Goal: Information Seeking & Learning: Find specific page/section

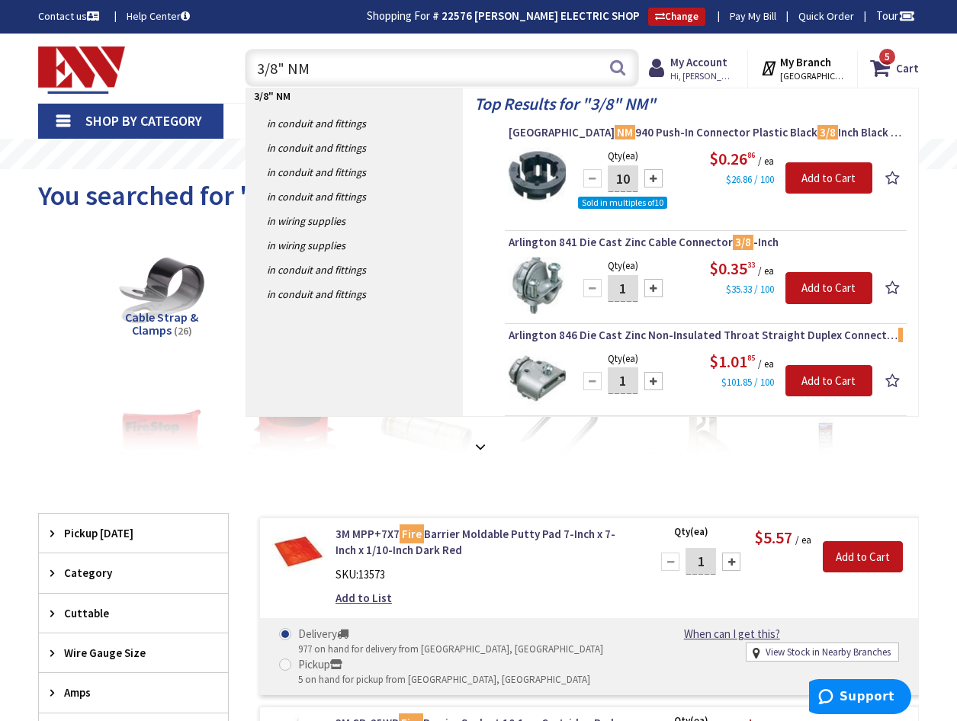
drag, startPoint x: 349, startPoint y: 70, endPoint x: 174, endPoint y: 51, distance: 176.4
click at [176, 53] on div "Toggle Nav 3/8" NM 3/8" NM Search 5 5 5 items Cart My Cart" at bounding box center [478, 68] width 903 height 51
type input "1/2" PVC"
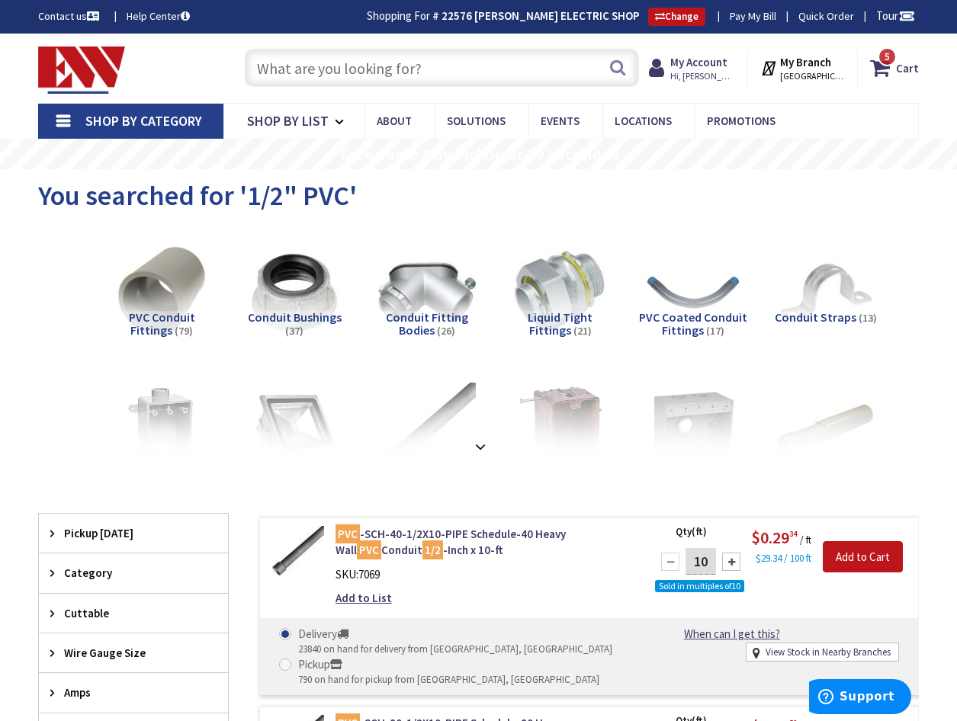
click at [293, 66] on input "text" at bounding box center [442, 68] width 394 height 38
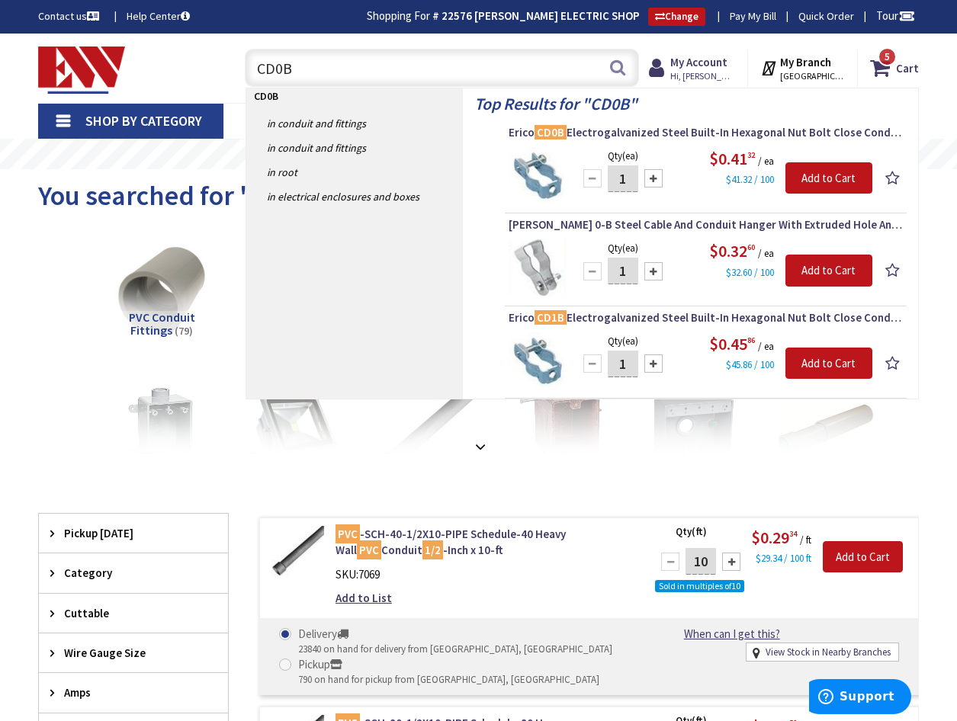
type input "CD0B"
drag, startPoint x: 296, startPoint y: 65, endPoint x: 216, endPoint y: 61, distance: 80.1
click at [216, 61] on div "Toggle Nav CD0B CD0B Search 5 5 5 items Cart My Cart 5 5" at bounding box center [478, 68] width 903 height 51
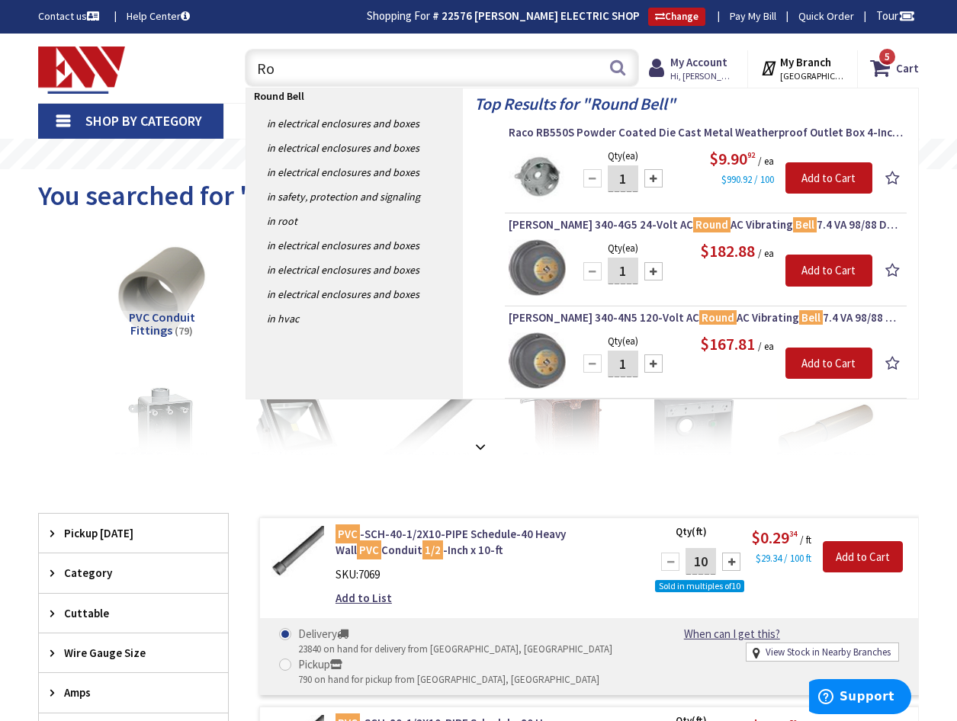
type input "R"
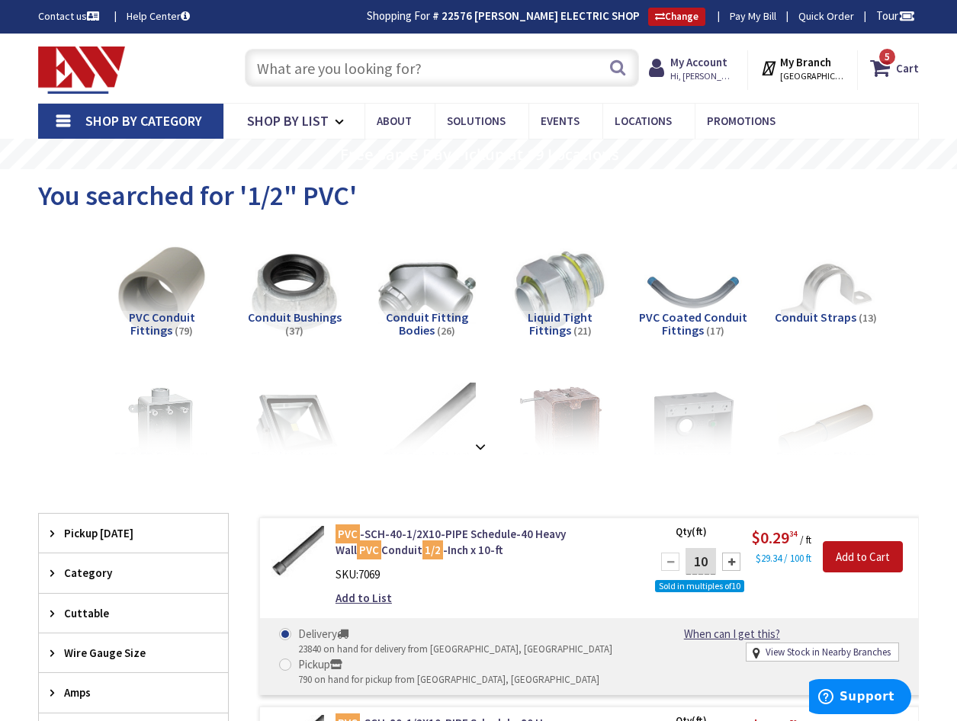
click at [59, 120] on link "Shop By Category" at bounding box center [130, 121] width 185 height 35
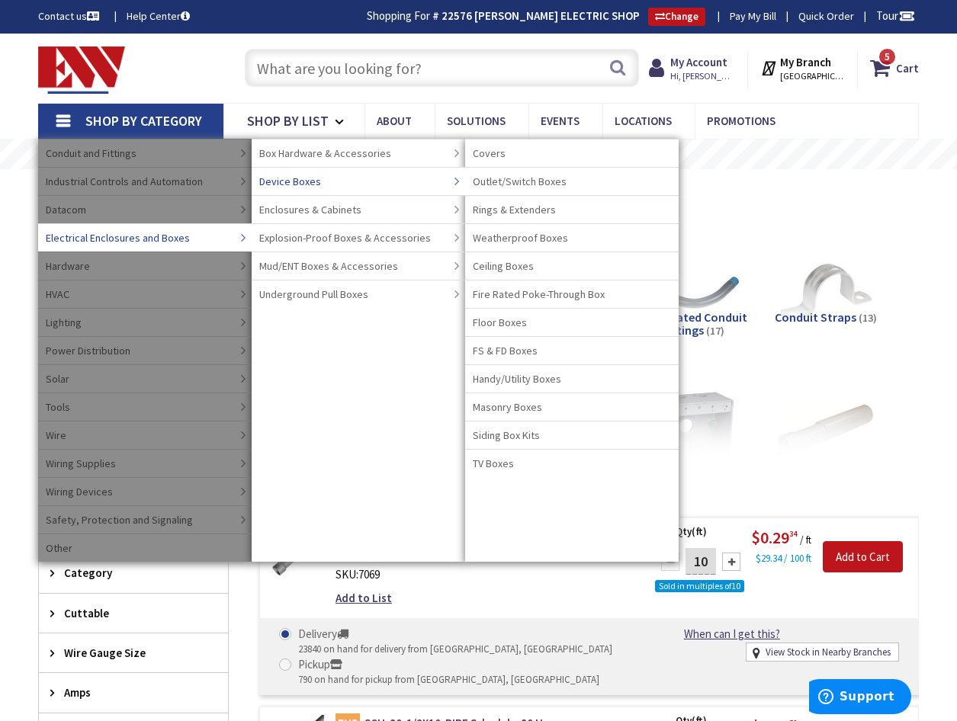
click at [303, 178] on span "Device Boxes" at bounding box center [290, 181] width 62 height 15
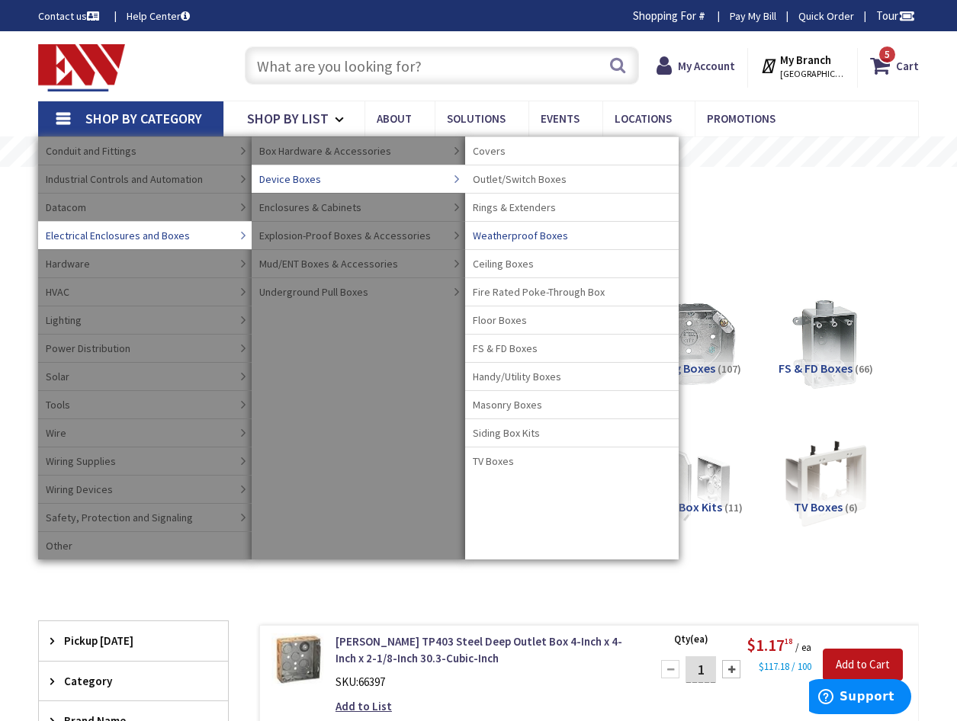
click at [520, 231] on span "Weatherproof Boxes" at bounding box center [520, 235] width 95 height 15
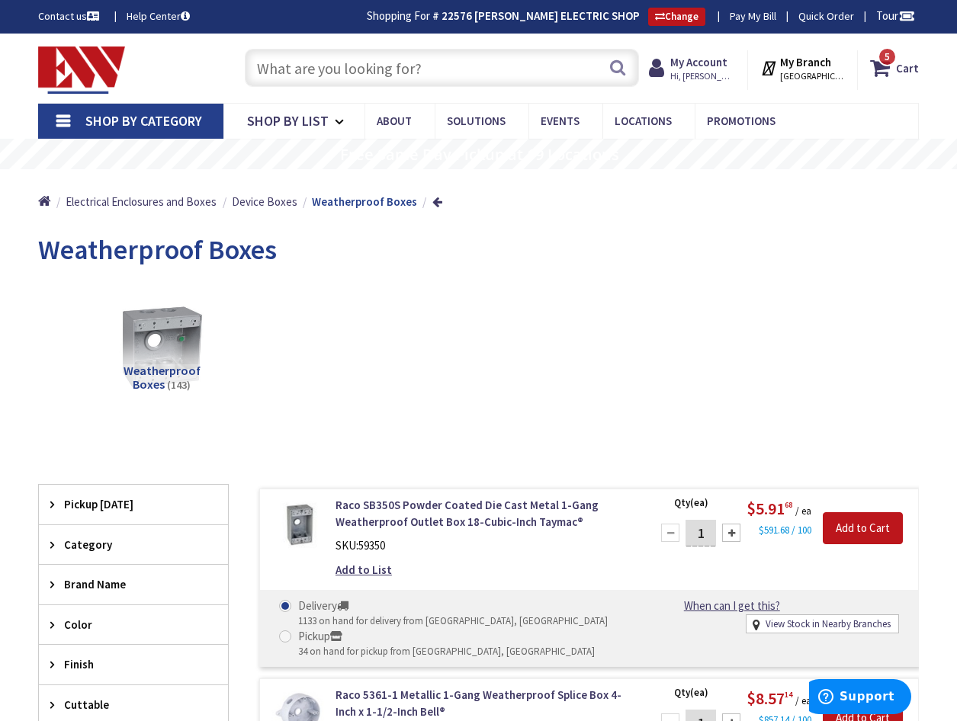
click at [324, 58] on input "text" at bounding box center [442, 68] width 394 height 38
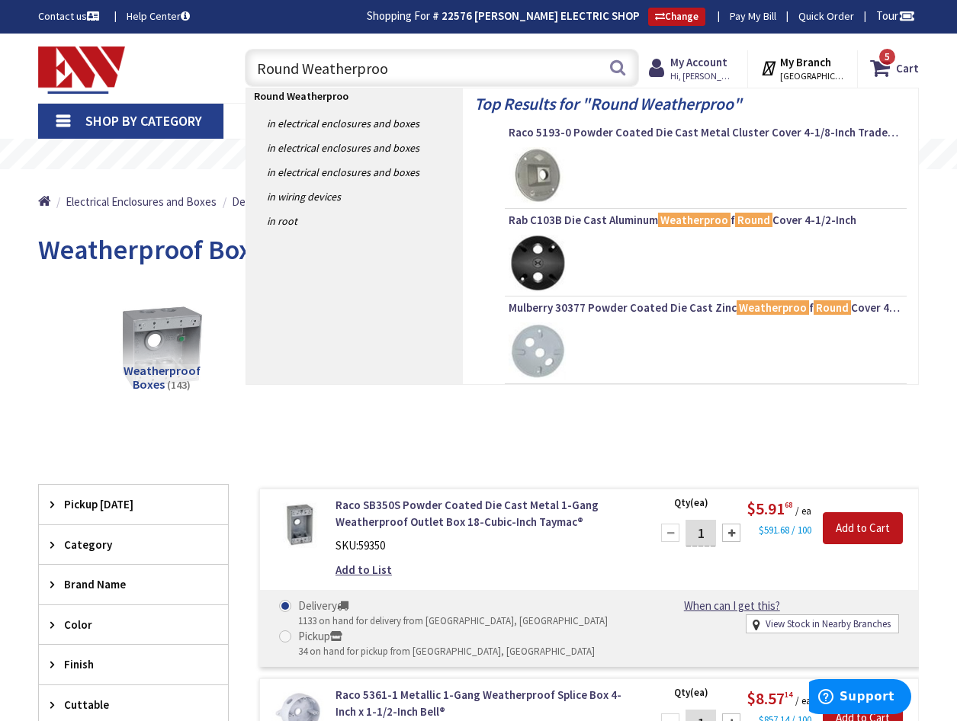
type input "Round Weatherproof"
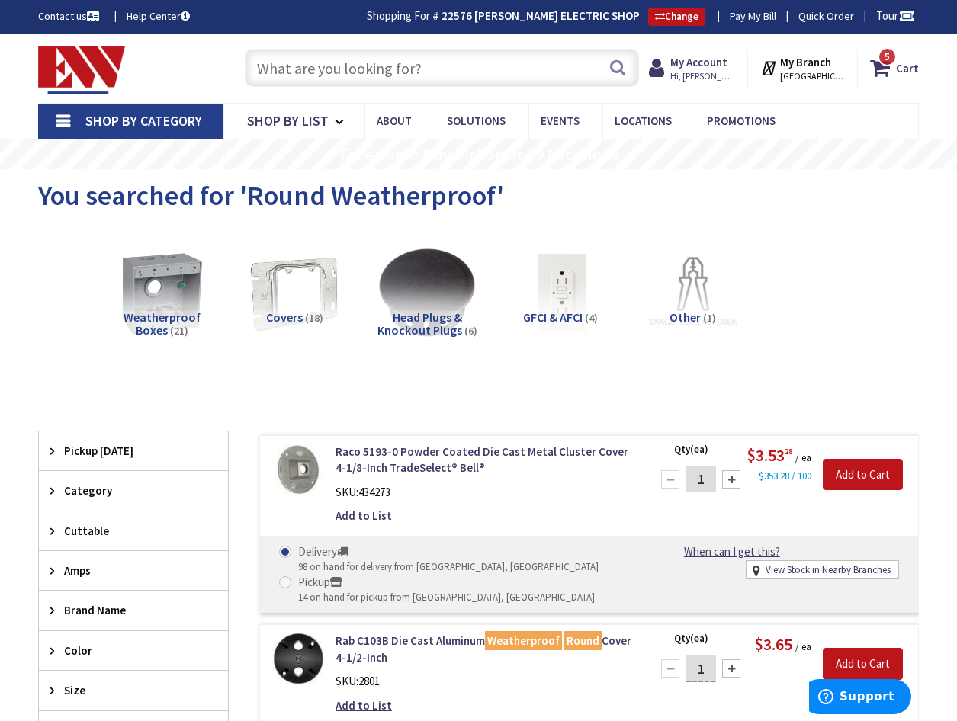
click at [73, 121] on link "Shop By Category" at bounding box center [130, 121] width 185 height 35
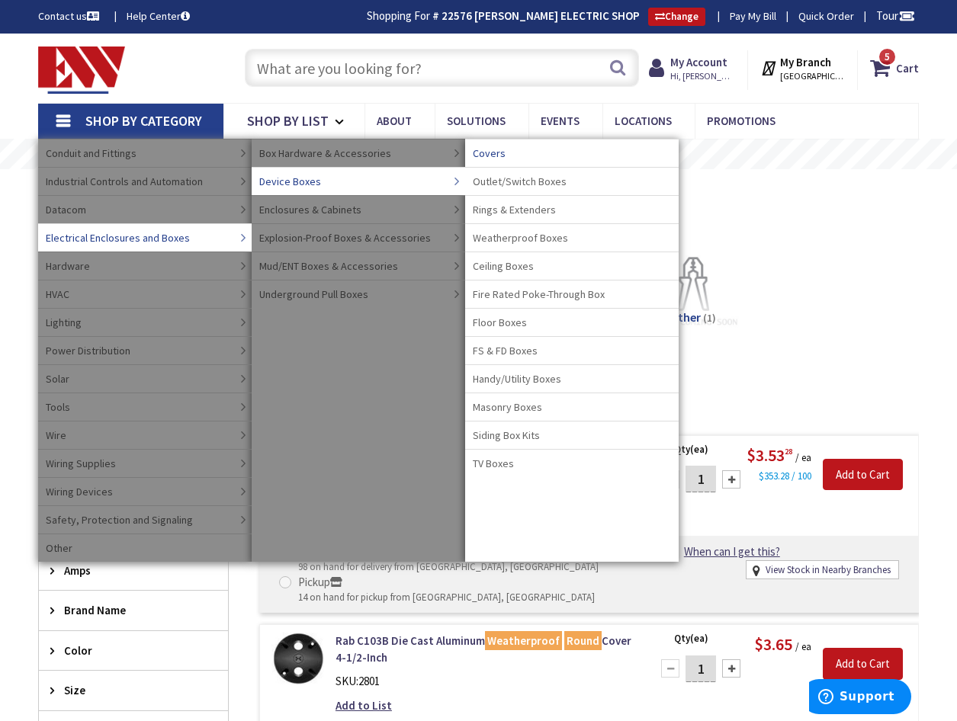
click at [495, 151] on span "Covers" at bounding box center [489, 153] width 33 height 15
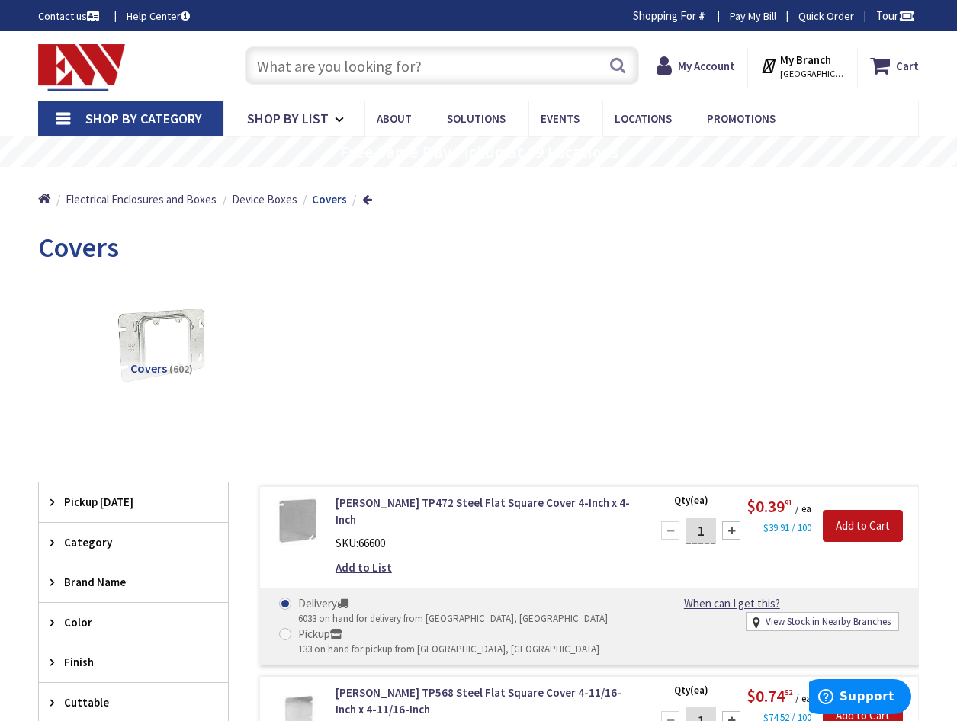
click at [82, 582] on span "Brand Name" at bounding box center [126, 582] width 124 height 16
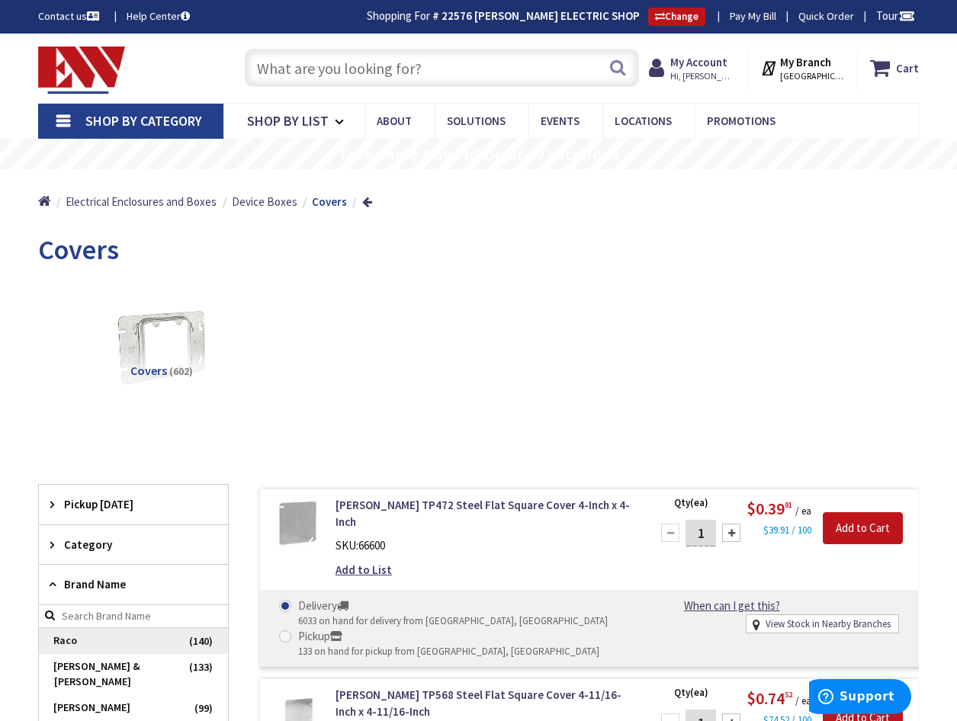
click at [80, 642] on span "Raco" at bounding box center [133, 641] width 189 height 26
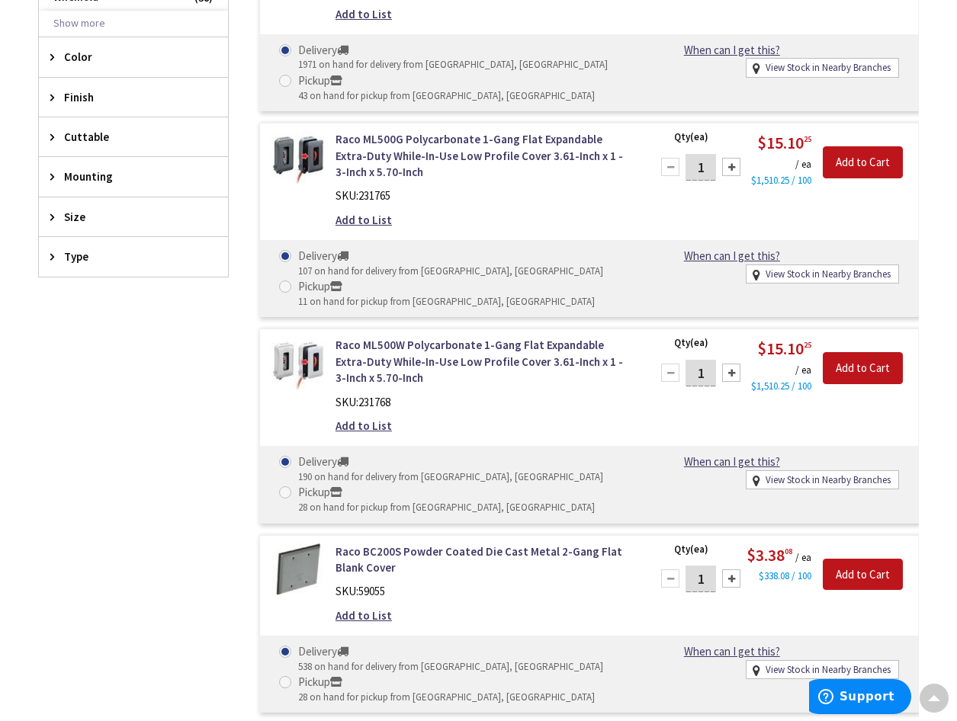
scroll to position [381, 0]
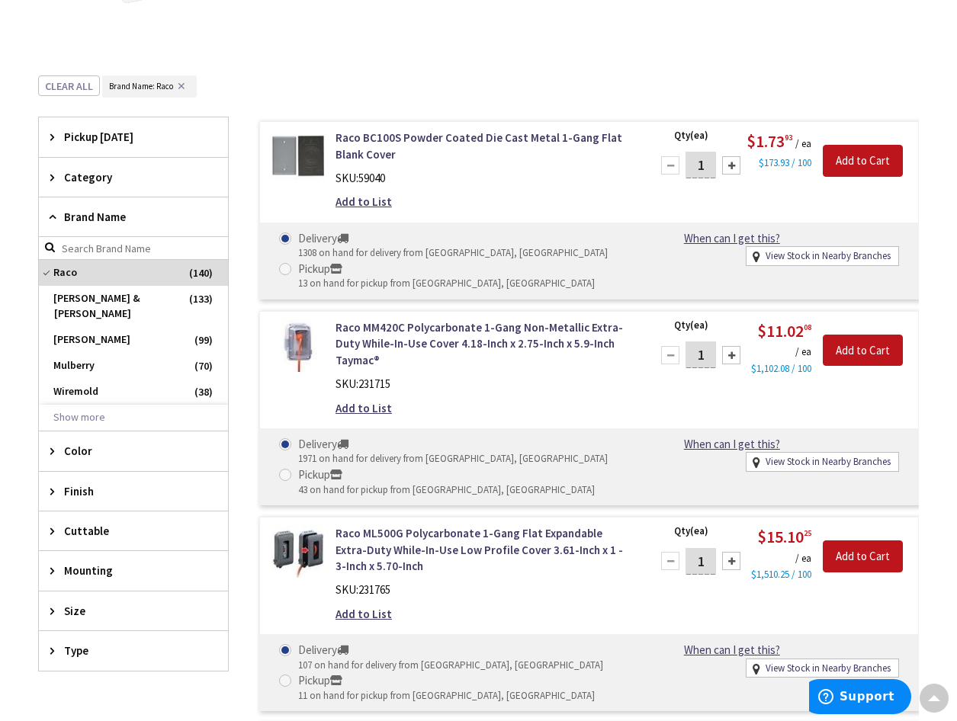
click at [83, 443] on span "Color" at bounding box center [126, 451] width 124 height 16
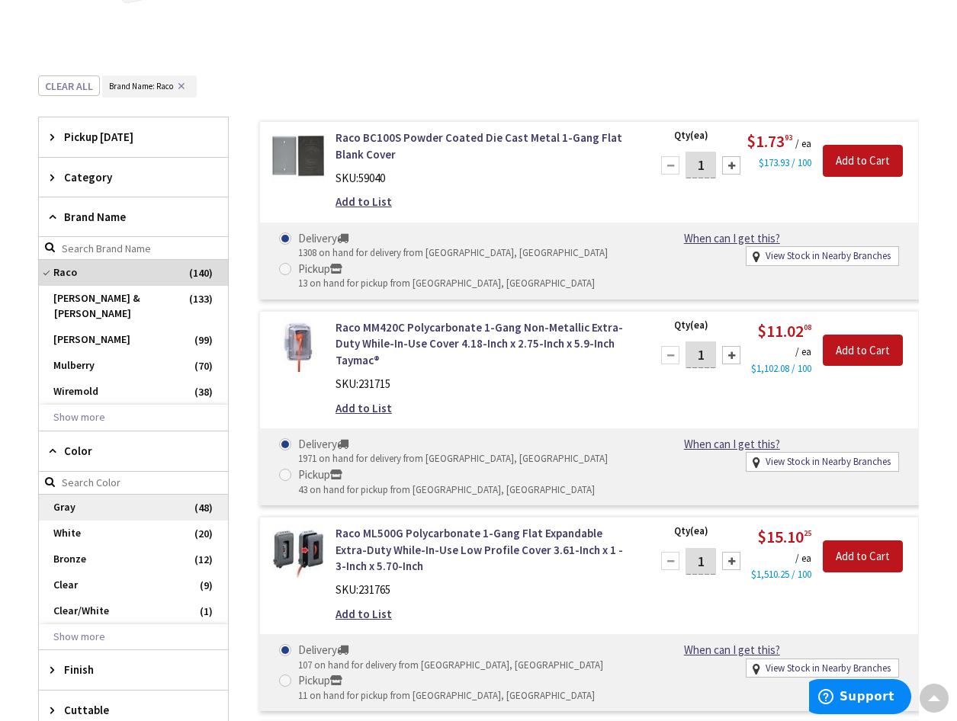
click at [86, 496] on span "Gray" at bounding box center [133, 508] width 189 height 26
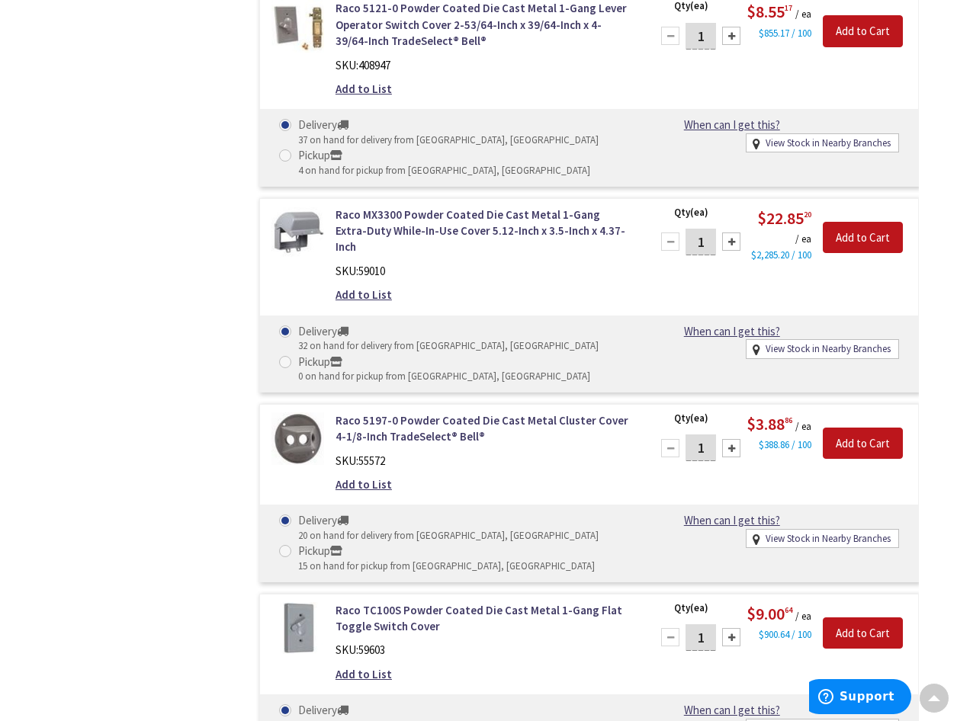
scroll to position [2821, 0]
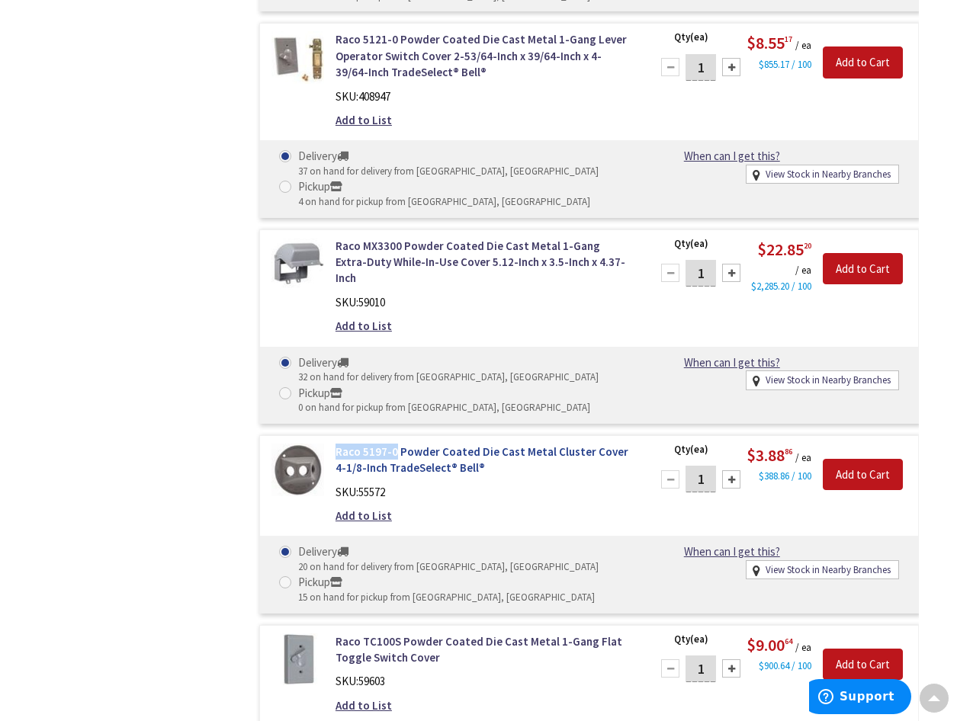
drag, startPoint x: 332, startPoint y: 388, endPoint x: 395, endPoint y: 387, distance: 62.5
click at [395, 444] on div "Raco 5197-0 Powder Coated Die Cast Metal Cluster Cover 4-1/8-Inch TradeSelect® …" at bounding box center [484, 488] width 320 height 88
copy link "Raco 5197-0"
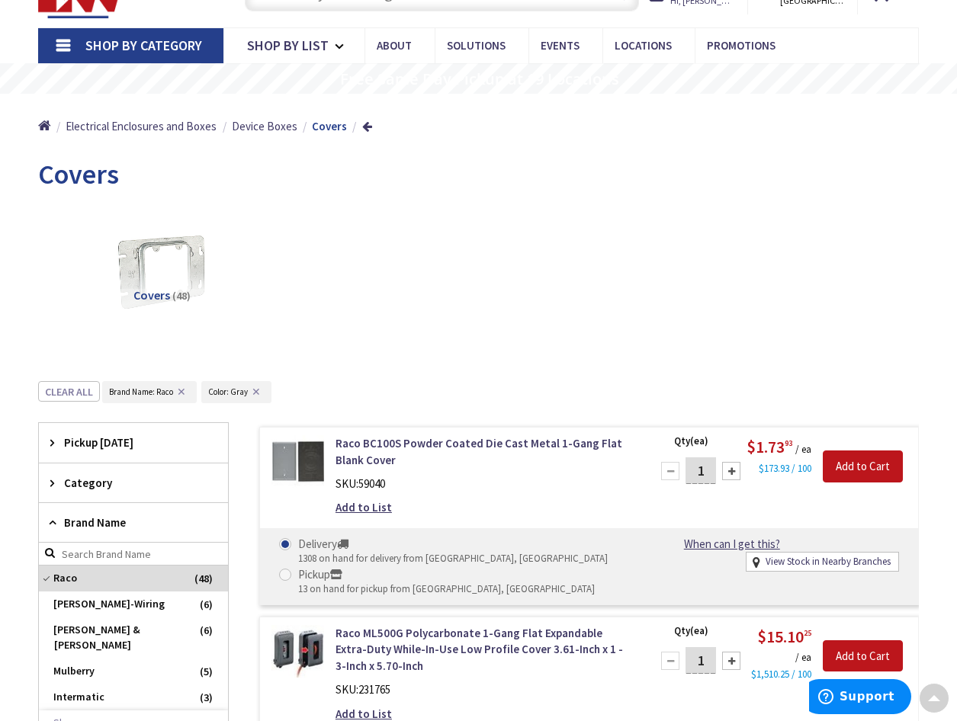
scroll to position [0, 0]
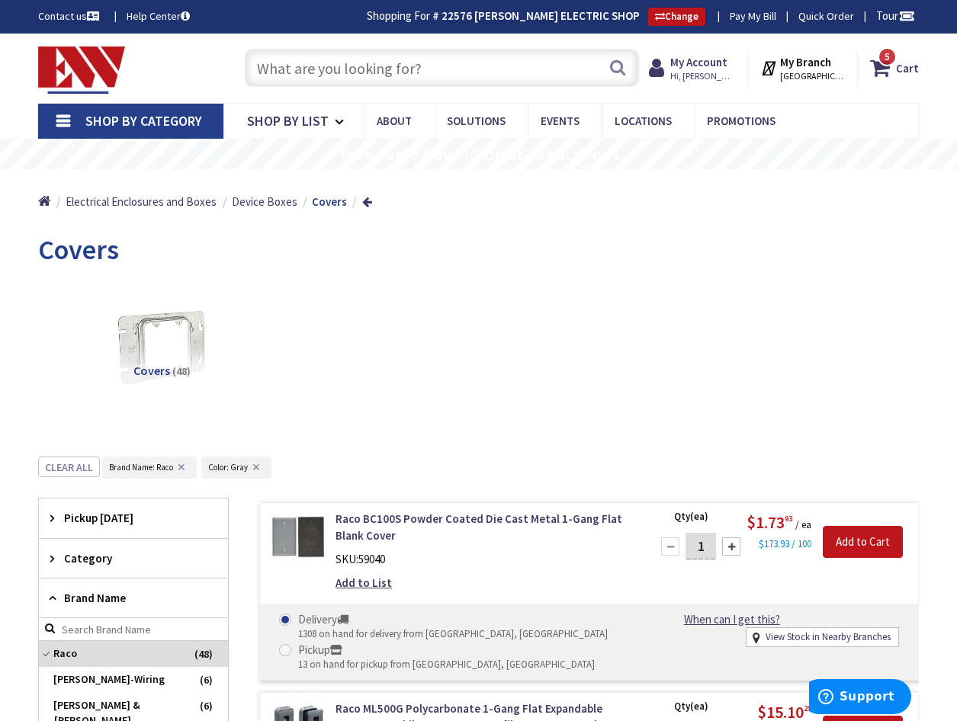
click at [60, 124] on link "Shop By Category" at bounding box center [130, 121] width 185 height 35
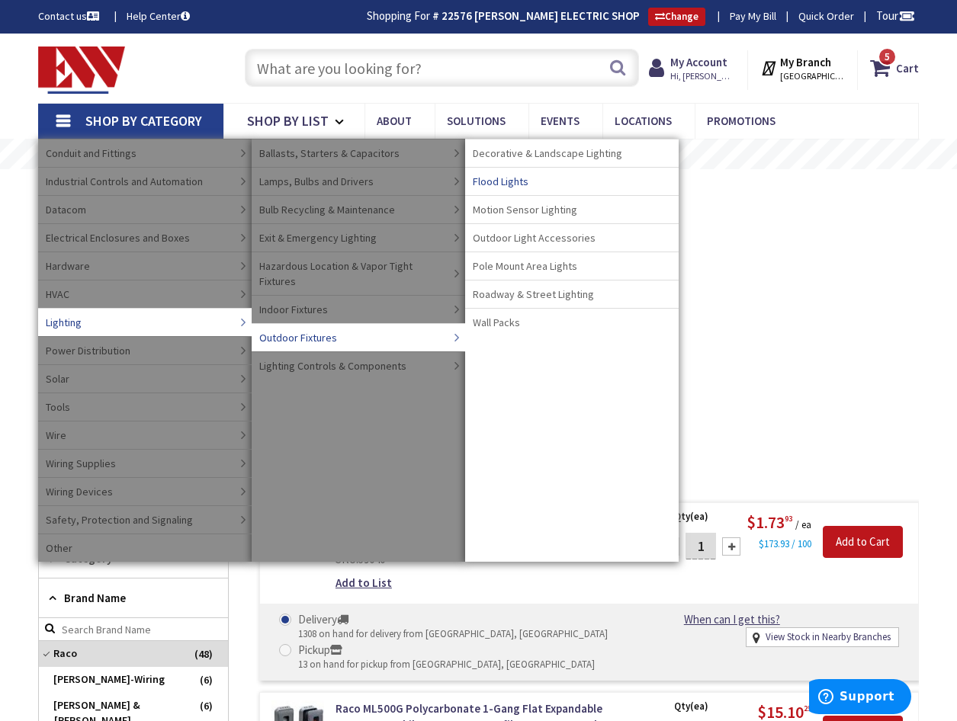
click at [517, 182] on span "Flood Lights" at bounding box center [501, 181] width 56 height 15
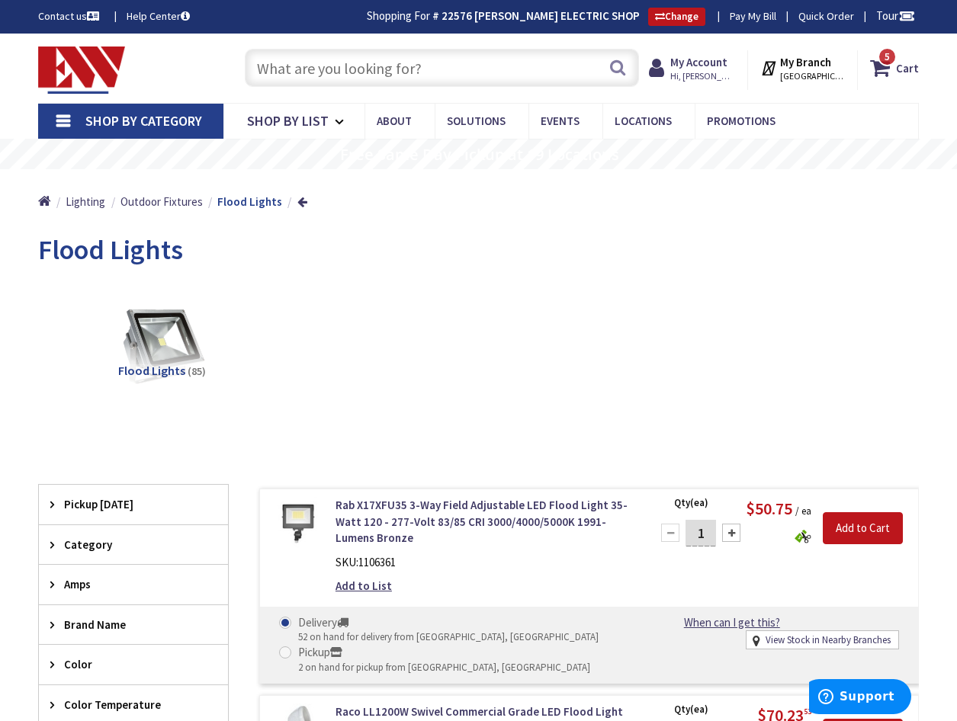
scroll to position [76, 0]
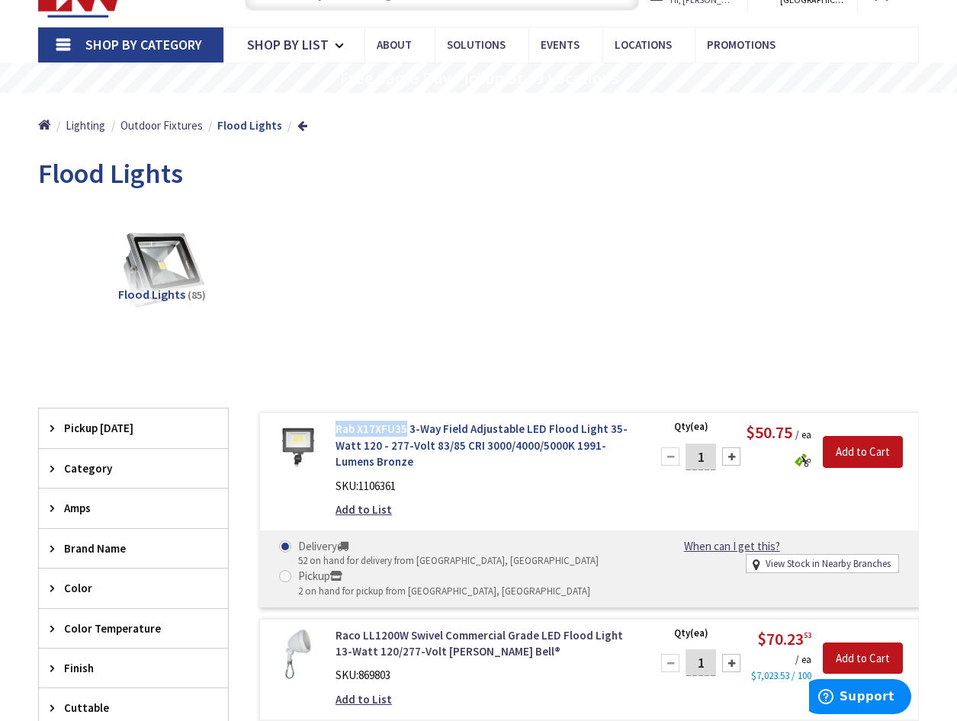
drag, startPoint x: 332, startPoint y: 431, endPoint x: 405, endPoint y: 431, distance: 72.4
click at [405, 431] on div "Rab X17XFU35 3-Way Field Adjustable LED Flood Light 35-Watt 120 - 277-Volt 83/8…" at bounding box center [484, 473] width 320 height 104
copy link "Rab X17XFU35"
click at [409, 437] on link "Rab X17XFU35 3-Way Field Adjustable LED Flood Light 35-Watt 120 - 277-Volt 83/8…" at bounding box center [483, 445] width 297 height 49
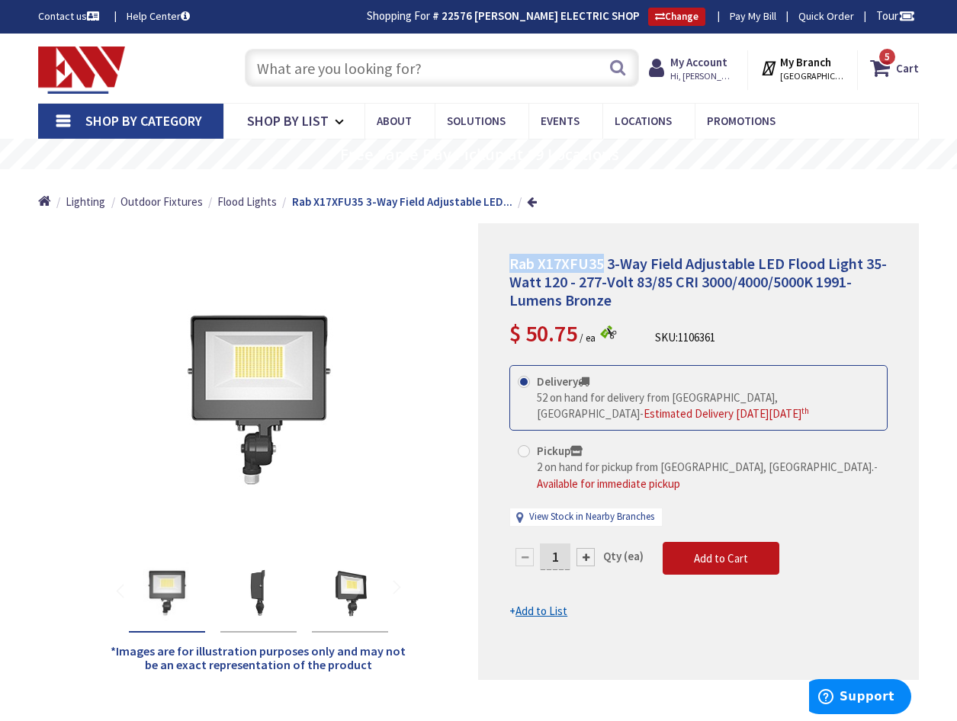
drag, startPoint x: 508, startPoint y: 264, endPoint x: 601, endPoint y: 265, distance: 93.0
click at [601, 265] on div "Rab X17XFU35 3-Way Field Adjustable LED Flood Light 35-Watt 120 - 277-Volt 83/8…" at bounding box center [698, 451] width 441 height 457
copy span "Rab X17XFU35"
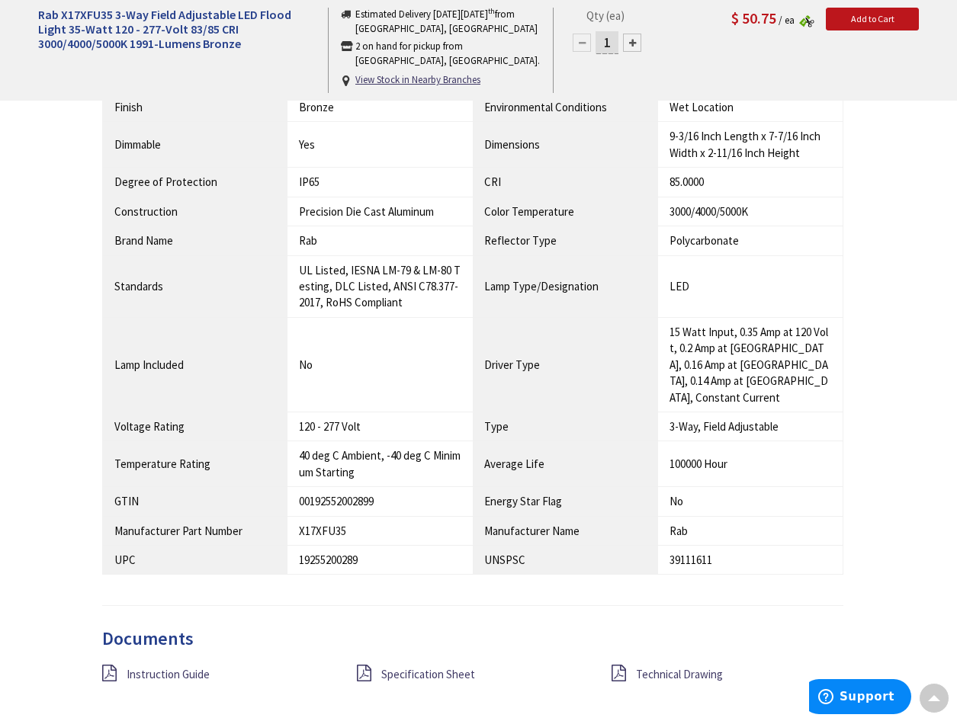
scroll to position [1296, 0]
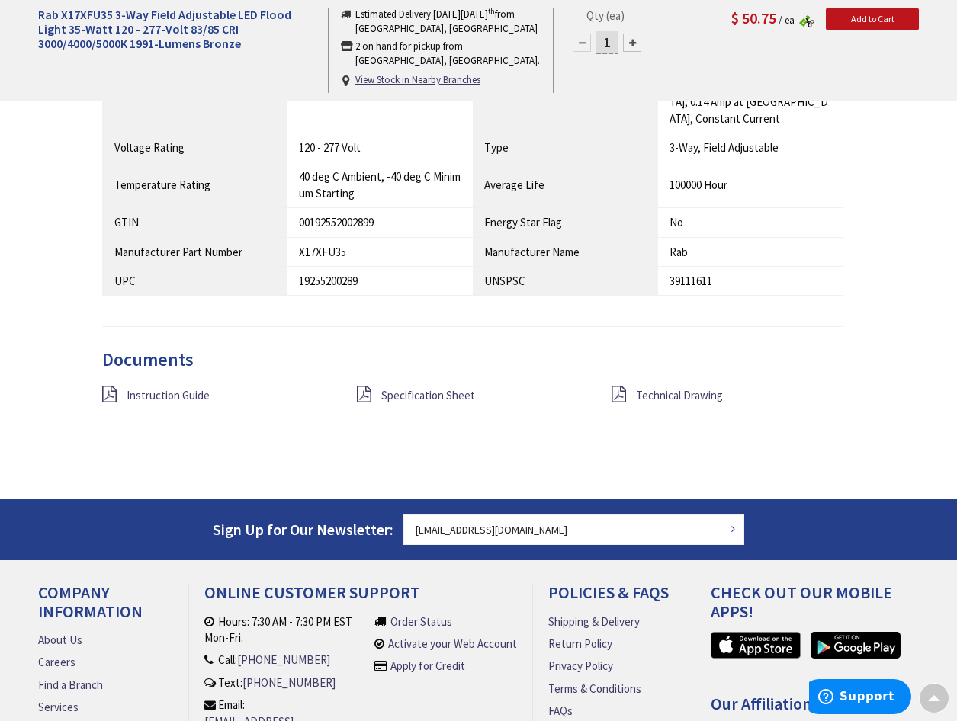
click at [351, 386] on div "Specification Sheet" at bounding box center [472, 395] width 255 height 19
click at [365, 386] on icon at bounding box center [364, 394] width 14 height 17
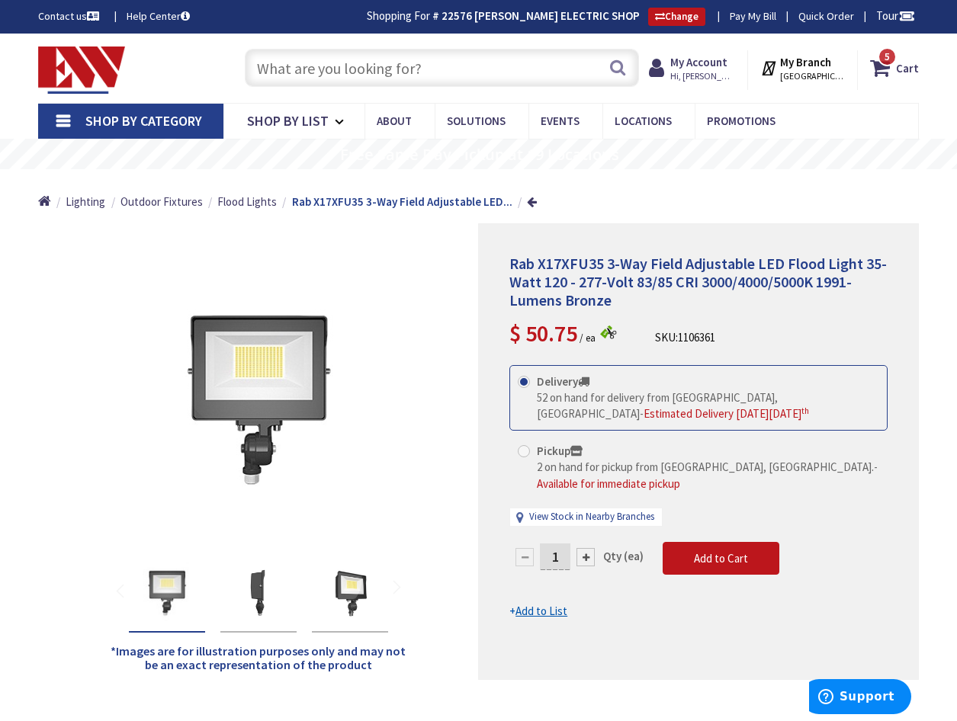
click at [298, 75] on input "text" at bounding box center [442, 68] width 394 height 38
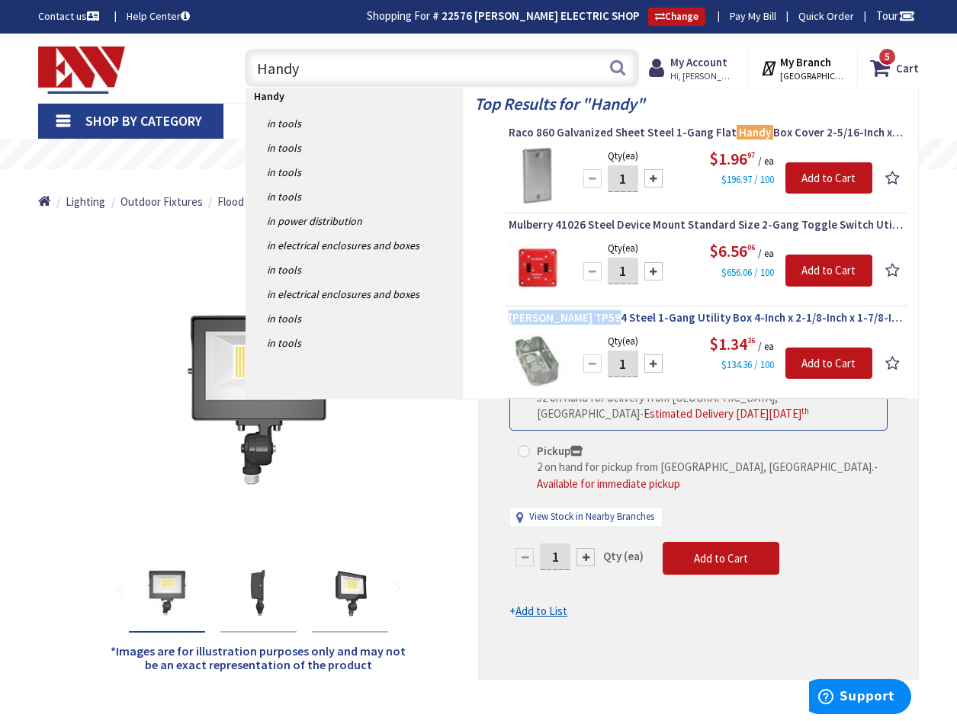
drag, startPoint x: 507, startPoint y: 319, endPoint x: 605, endPoint y: 319, distance: 97.6
click at [605, 319] on li "Crouse-Hinds TP594 Steel 1-Gang Utility Box 4-Inch x 2-1/8-Inch x 1-7/8-Inch Qt…" at bounding box center [706, 354] width 402 height 89
drag, startPoint x: 605, startPoint y: 320, endPoint x: 587, endPoint y: 318, distance: 17.7
copy span "Crouse-Hinds TP594"
drag, startPoint x: 313, startPoint y: 72, endPoint x: 226, endPoint y: 72, distance: 86.9
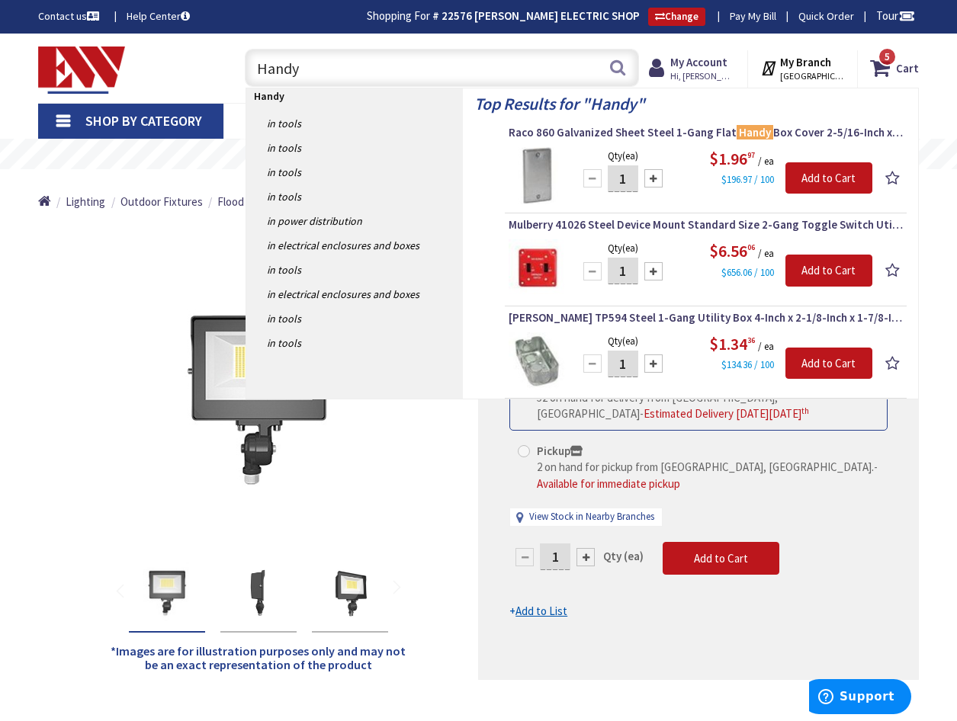
click at [233, 72] on div "Handy Handy Search 5" at bounding box center [438, 67] width 425 height 49
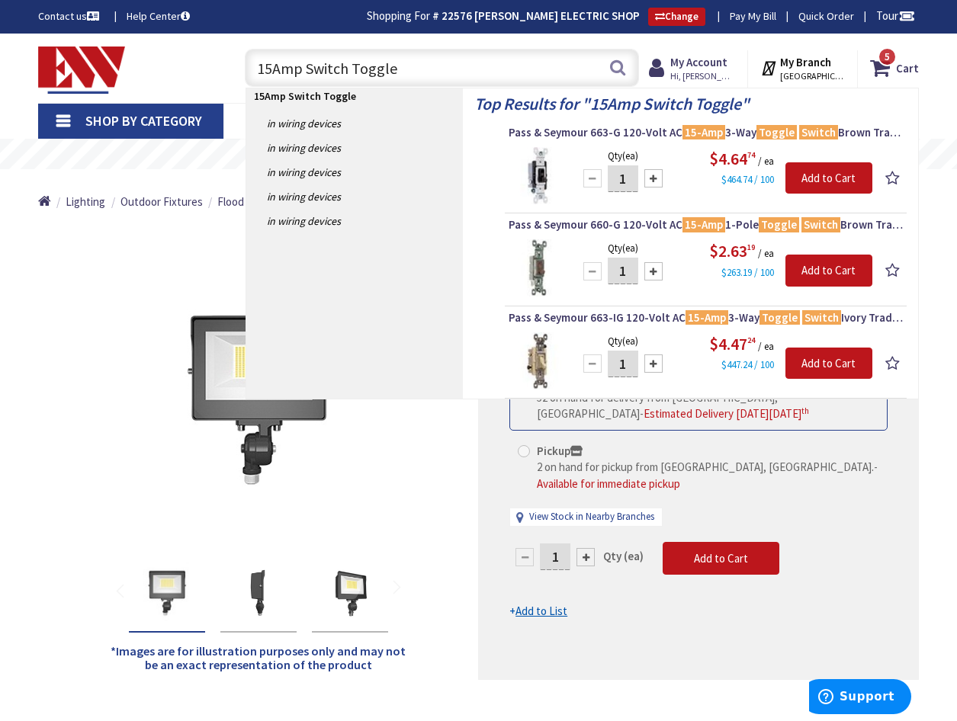
type input "15Amp Switch Toggle"
click at [72, 114] on link "Shop By Category" at bounding box center [130, 121] width 185 height 35
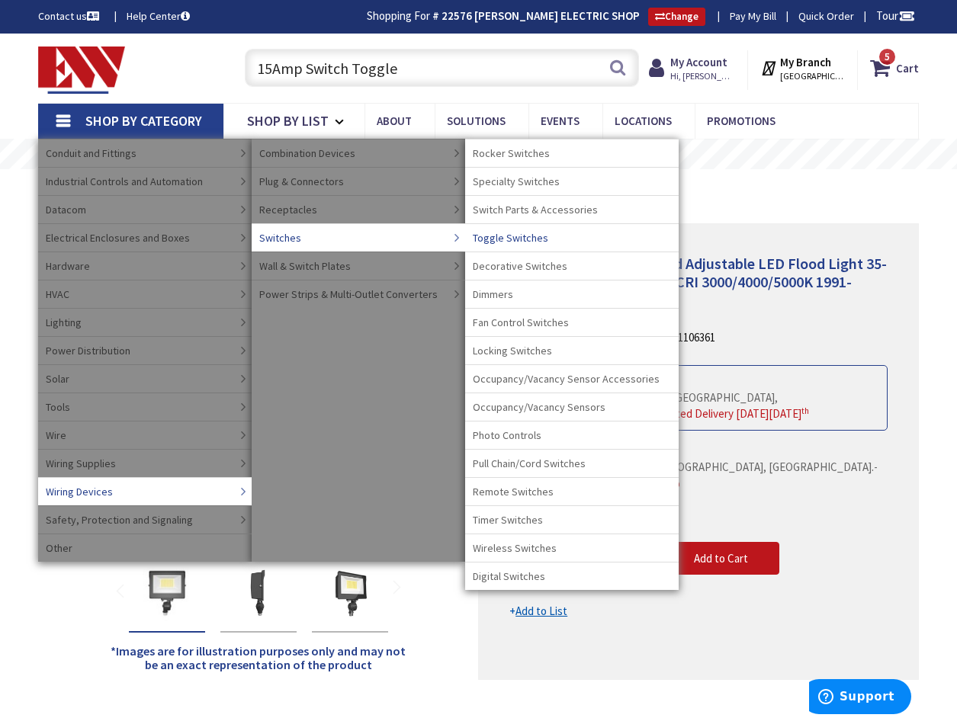
click at [527, 234] on span "Toggle Switches" at bounding box center [510, 237] width 75 height 15
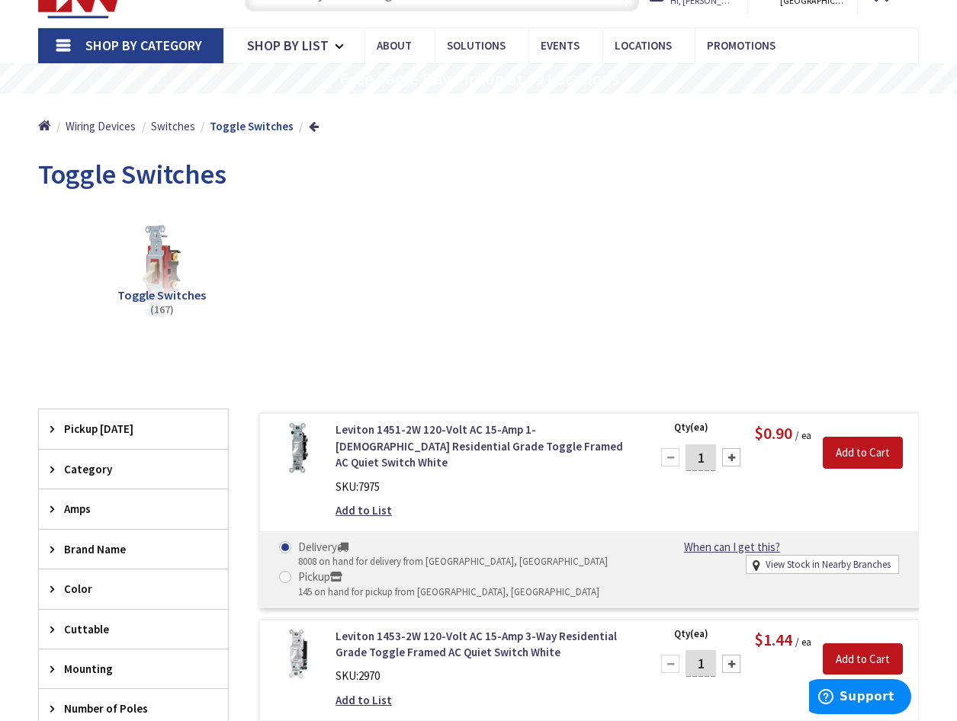
scroll to position [76, 0]
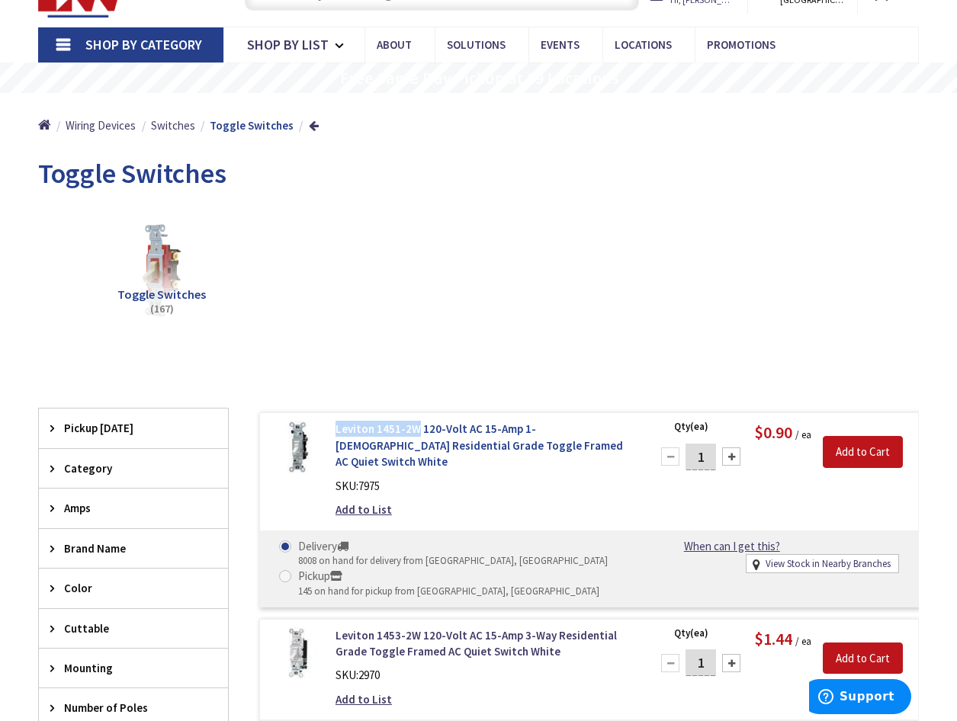
drag, startPoint x: 332, startPoint y: 429, endPoint x: 414, endPoint y: 431, distance: 82.4
click at [414, 431] on div "Leviton 1451-2W 120-Volt AC 15-Amp 1-Pole Residential Grade Toggle Framed AC Qu…" at bounding box center [484, 473] width 320 height 104
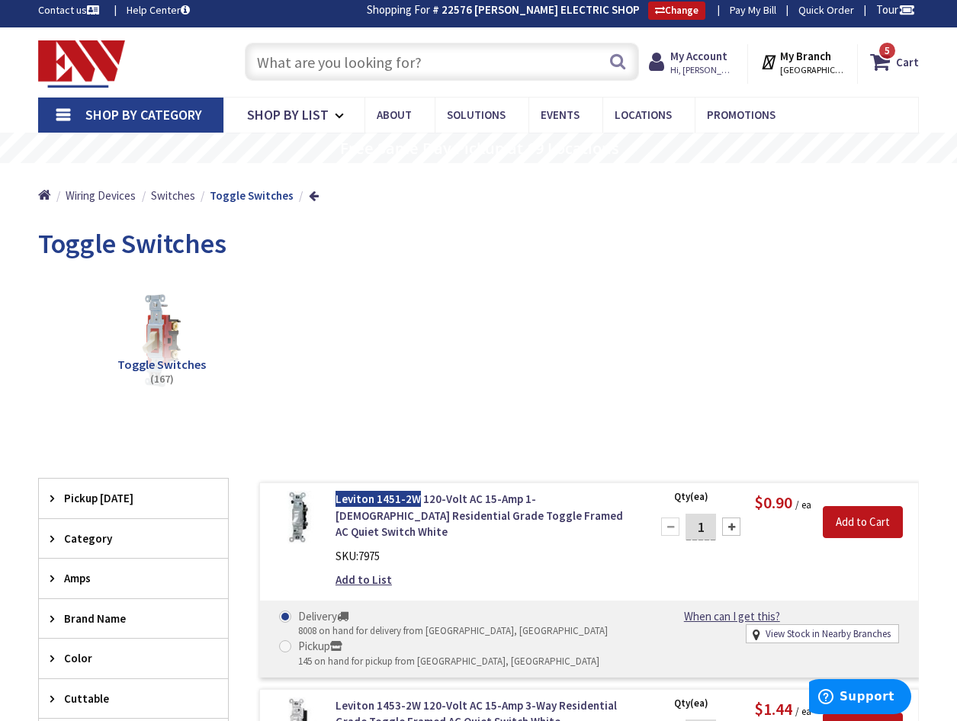
scroll to position [0, 0]
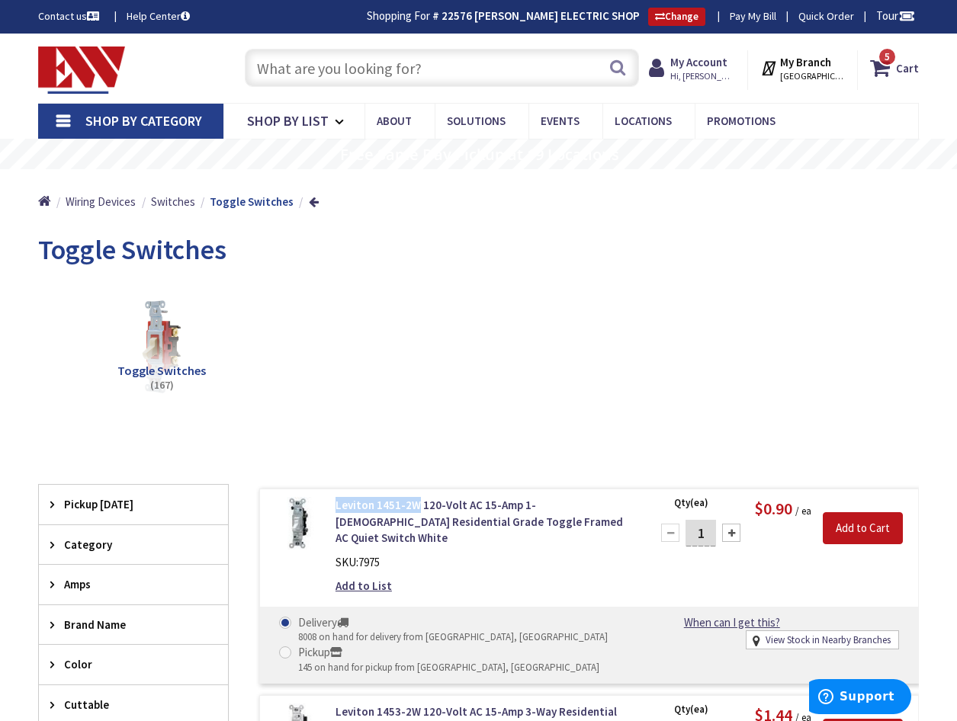
click at [288, 70] on input "text" at bounding box center [442, 68] width 394 height 38
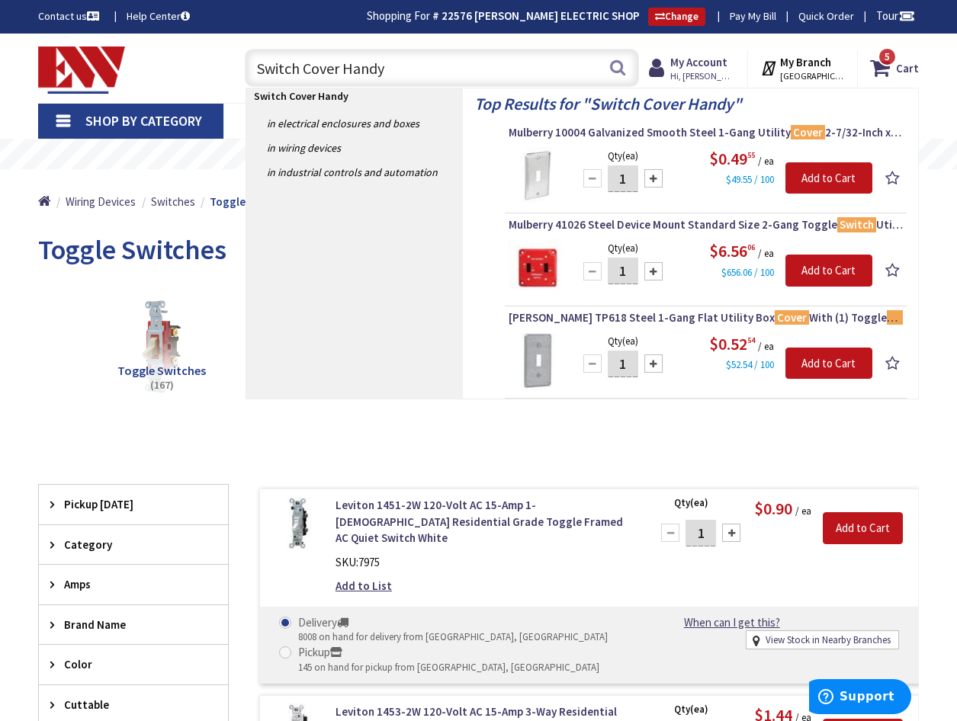
type input "Switch Cover Handy"
drag, startPoint x: 507, startPoint y: 315, endPoint x: 605, endPoint y: 316, distance: 97.6
click at [605, 316] on li "[PERSON_NAME] TP618 Steel 1-Gang Flat Utility Box Cover With (1) Toggle Switch …" at bounding box center [706, 354] width 402 height 89
drag, startPoint x: 605, startPoint y: 316, endPoint x: 590, endPoint y: 316, distance: 14.5
copy span "[PERSON_NAME] TP618"
